Goal: Browse casually

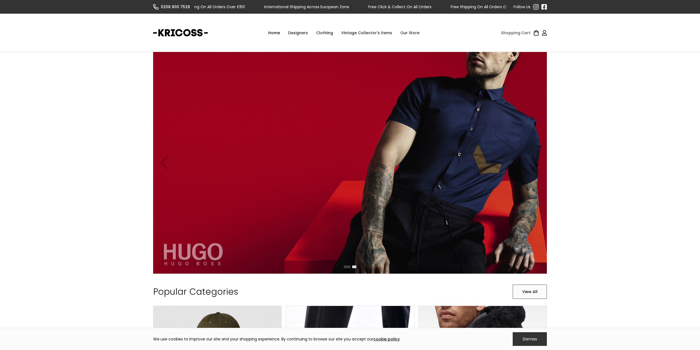
click at [299, 33] on div "Designers" at bounding box center [298, 33] width 28 height 16
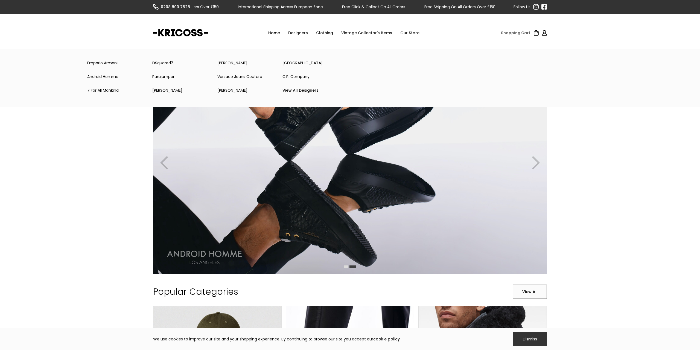
click at [106, 64] on link "Emporio Armani" at bounding box center [115, 62] width 65 height 11
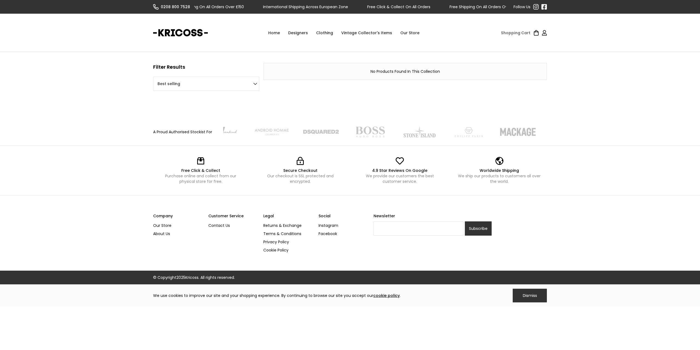
click at [298, 33] on div "Designers" at bounding box center [298, 33] width 28 height 16
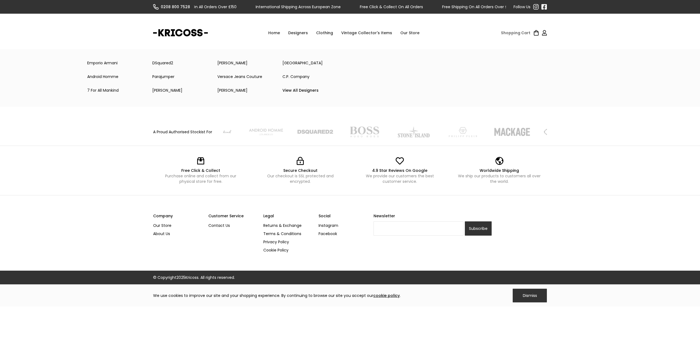
click at [328, 32] on div "Clothing" at bounding box center [324, 33] width 25 height 16
click at [328, 31] on div "Clothing" at bounding box center [324, 33] width 25 height 16
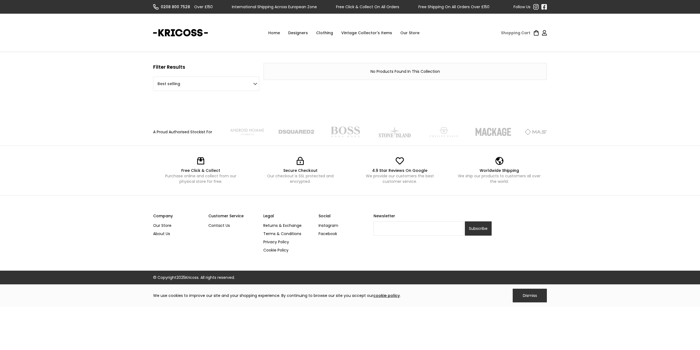
click at [328, 33] on div "Clothing" at bounding box center [324, 33] width 25 height 16
click at [277, 34] on link "Home" at bounding box center [274, 33] width 20 height 16
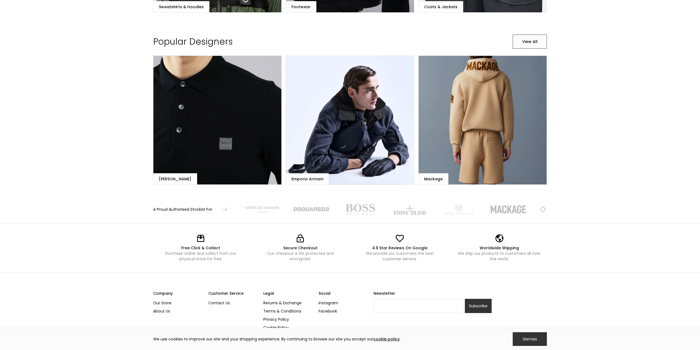
scroll to position [422, 0]
click at [365, 176] on link "Emporio Armani" at bounding box center [350, 120] width 128 height 129
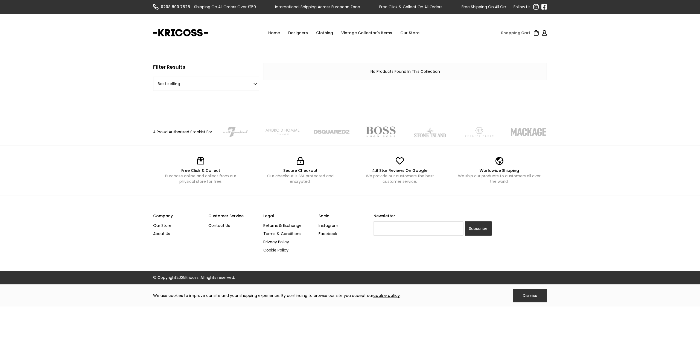
click at [376, 136] on img at bounding box center [381, 131] width 36 height 11
click at [427, 135] on img at bounding box center [441, 131] width 36 height 11
click at [270, 128] on img at bounding box center [281, 131] width 36 height 11
click at [408, 33] on link "Our Store" at bounding box center [409, 33] width 27 height 16
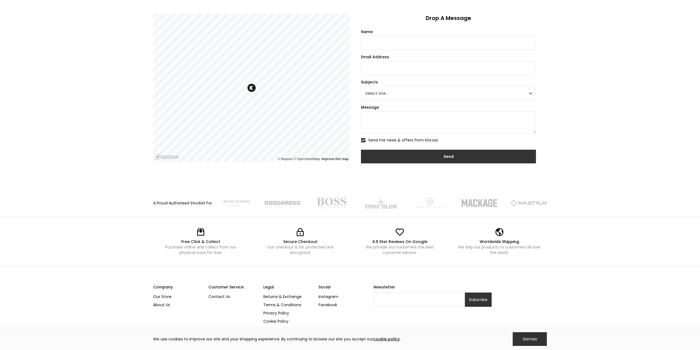
scroll to position [197, 0]
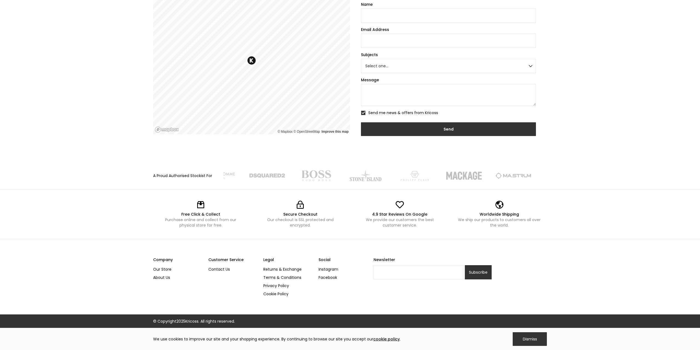
click at [325, 270] on link "Instagram" at bounding box center [344, 269] width 51 height 8
